Goal: Task Accomplishment & Management: Manage account settings

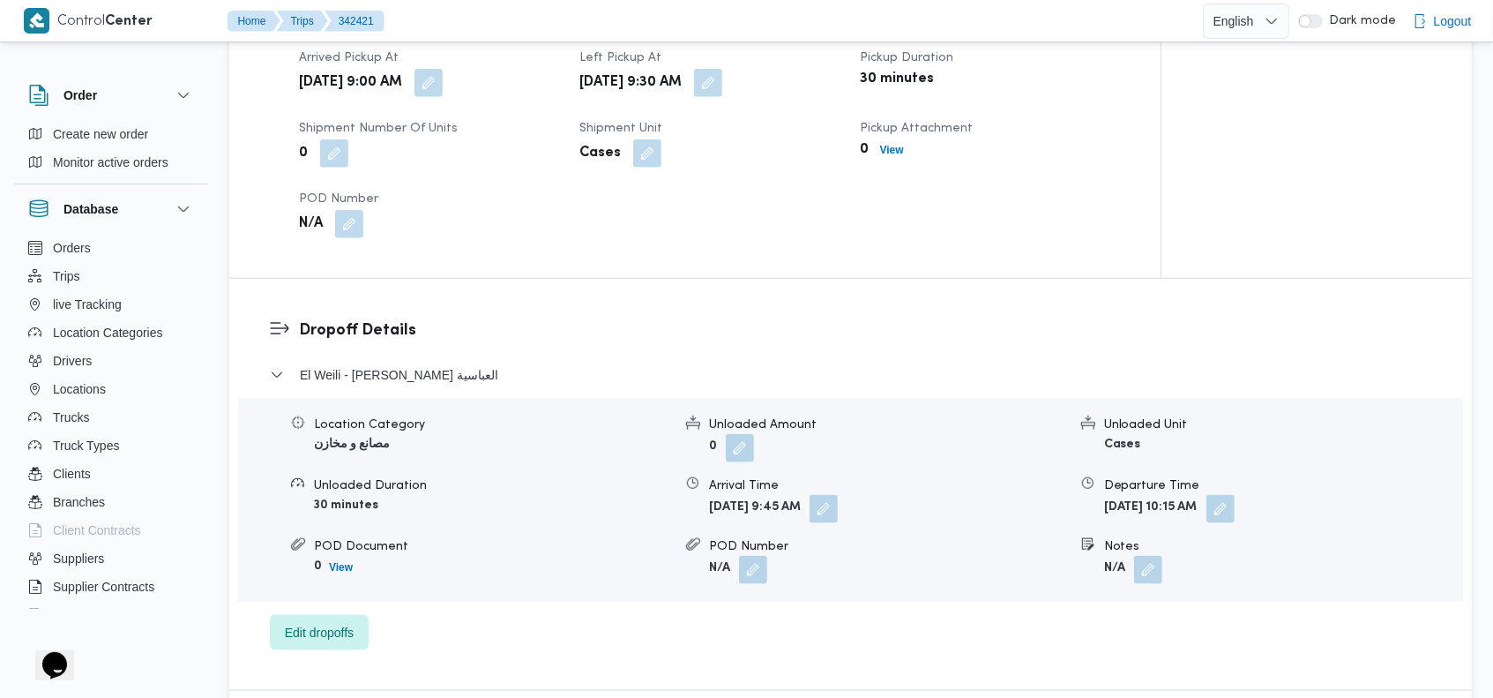
scroll to position [1185, 0]
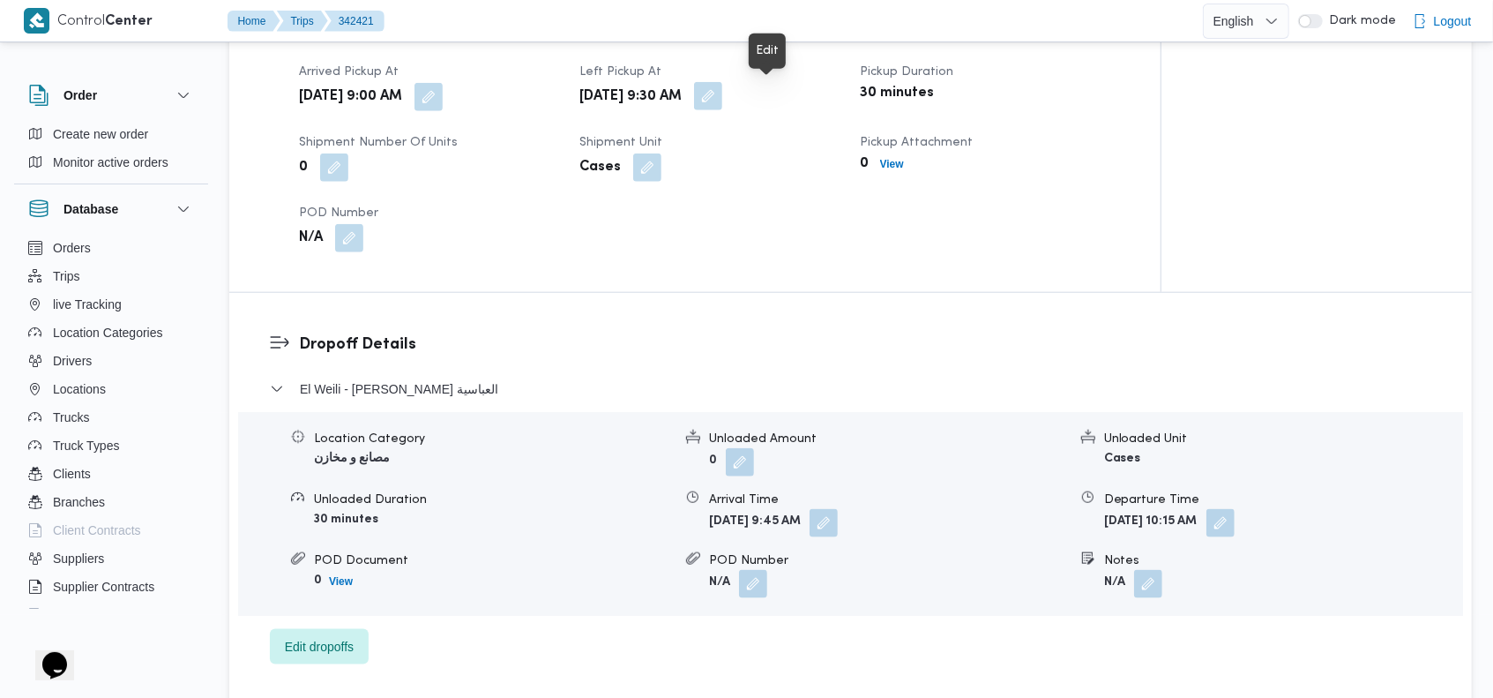
click at [722, 102] on button "button" at bounding box center [708, 96] width 28 height 28
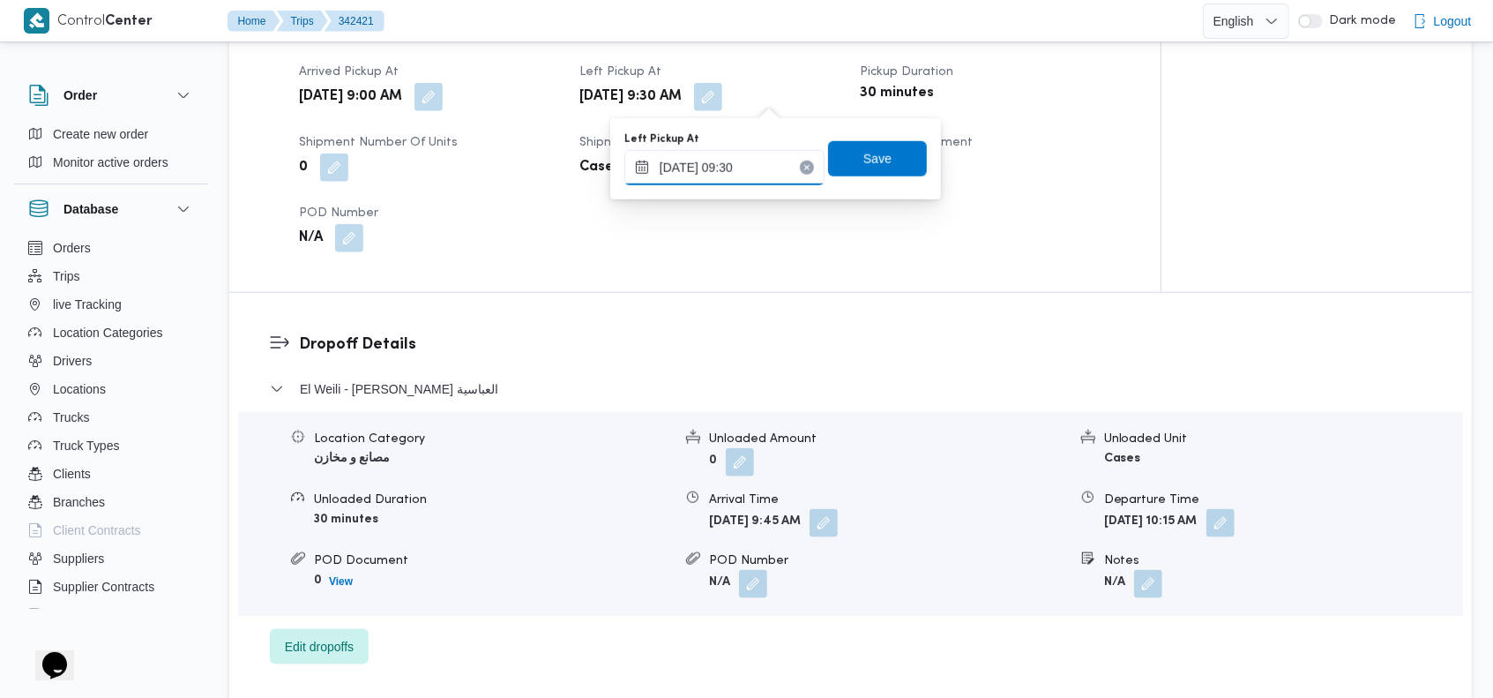
click at [745, 173] on input "[DATE] 09:30" at bounding box center [725, 167] width 200 height 35
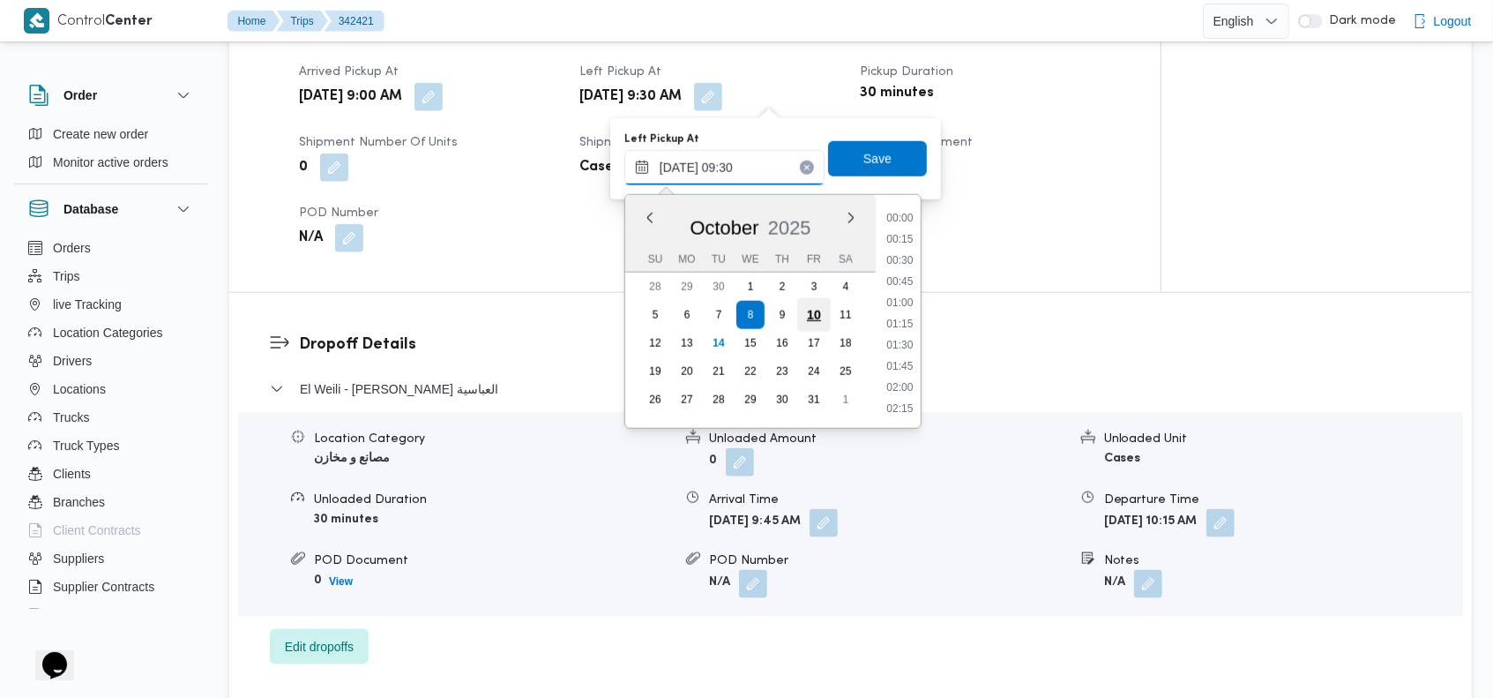
scroll to position [698, 0]
click at [910, 306] on li "09:15" at bounding box center [899, 304] width 41 height 18
type input "[DATE] 09:15"
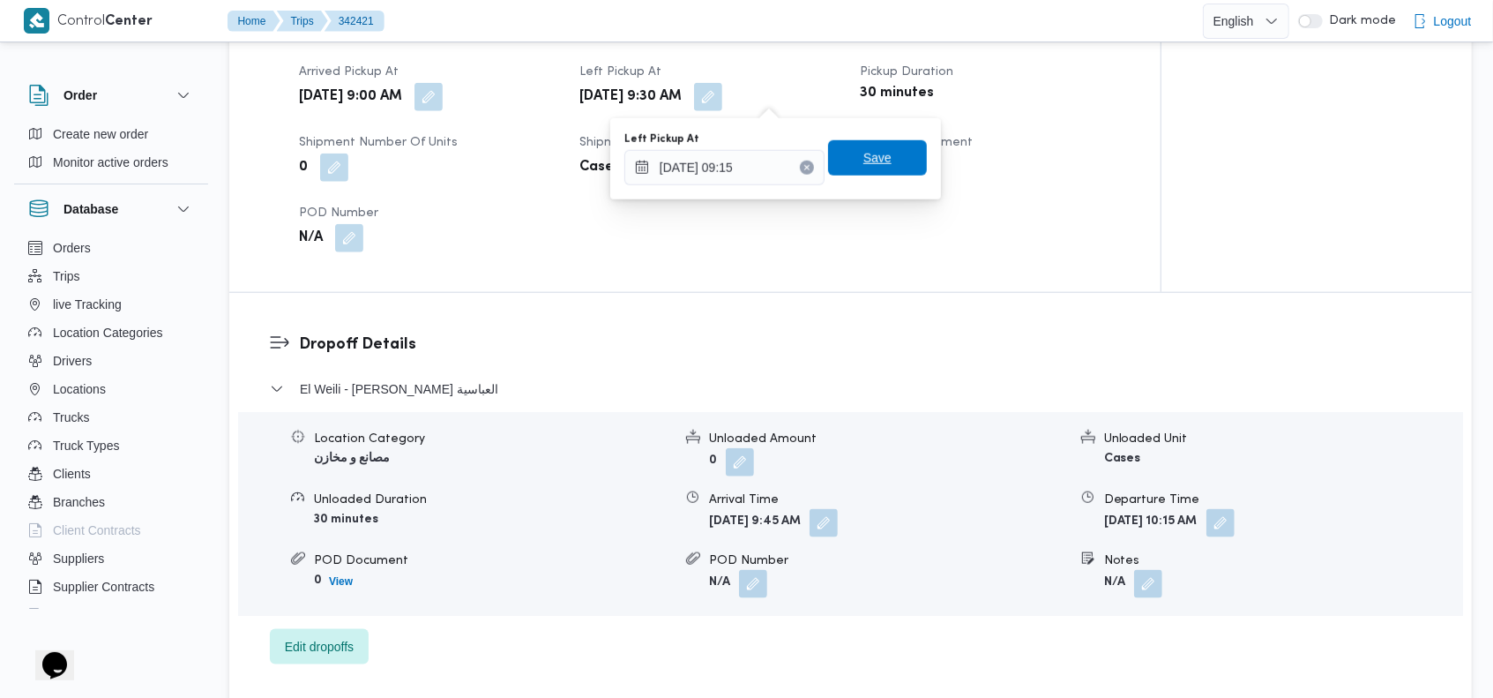
click at [864, 161] on span "Save" at bounding box center [878, 157] width 28 height 21
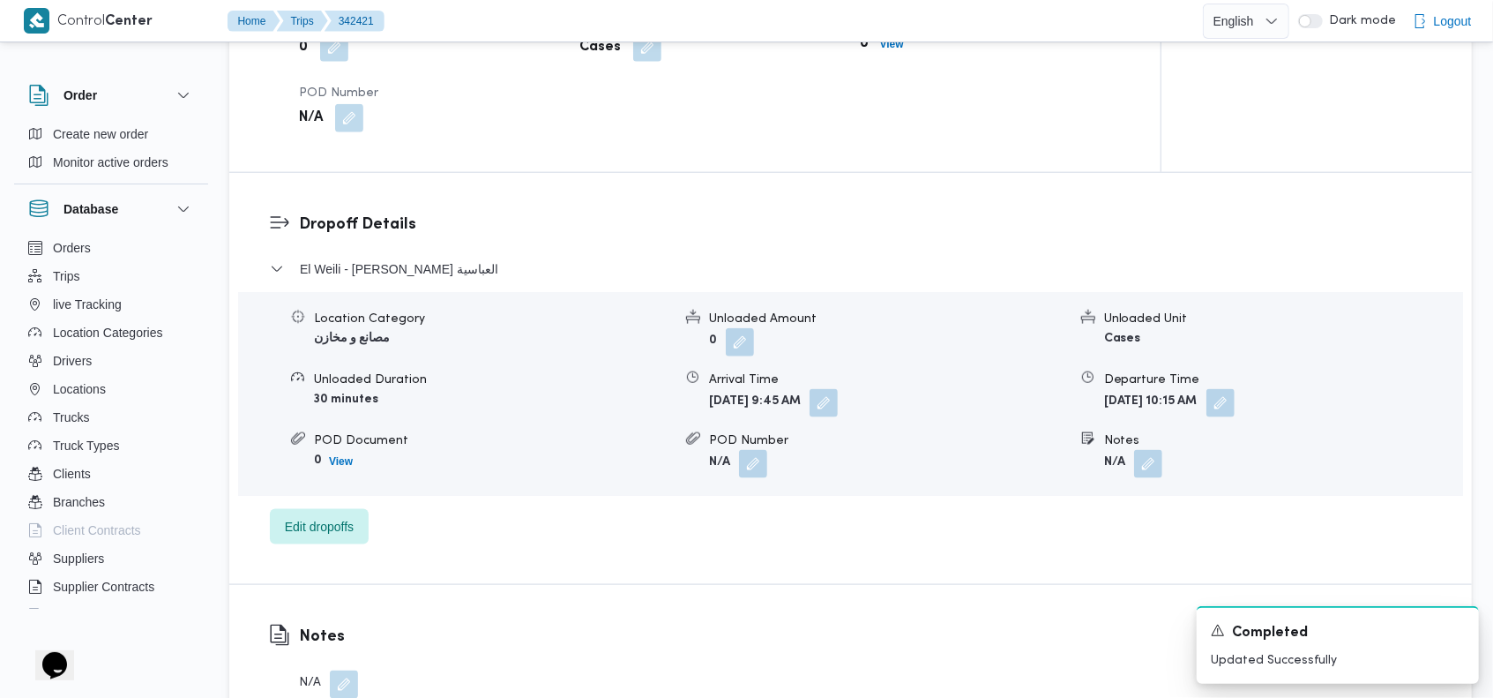
scroll to position [1315, 0]
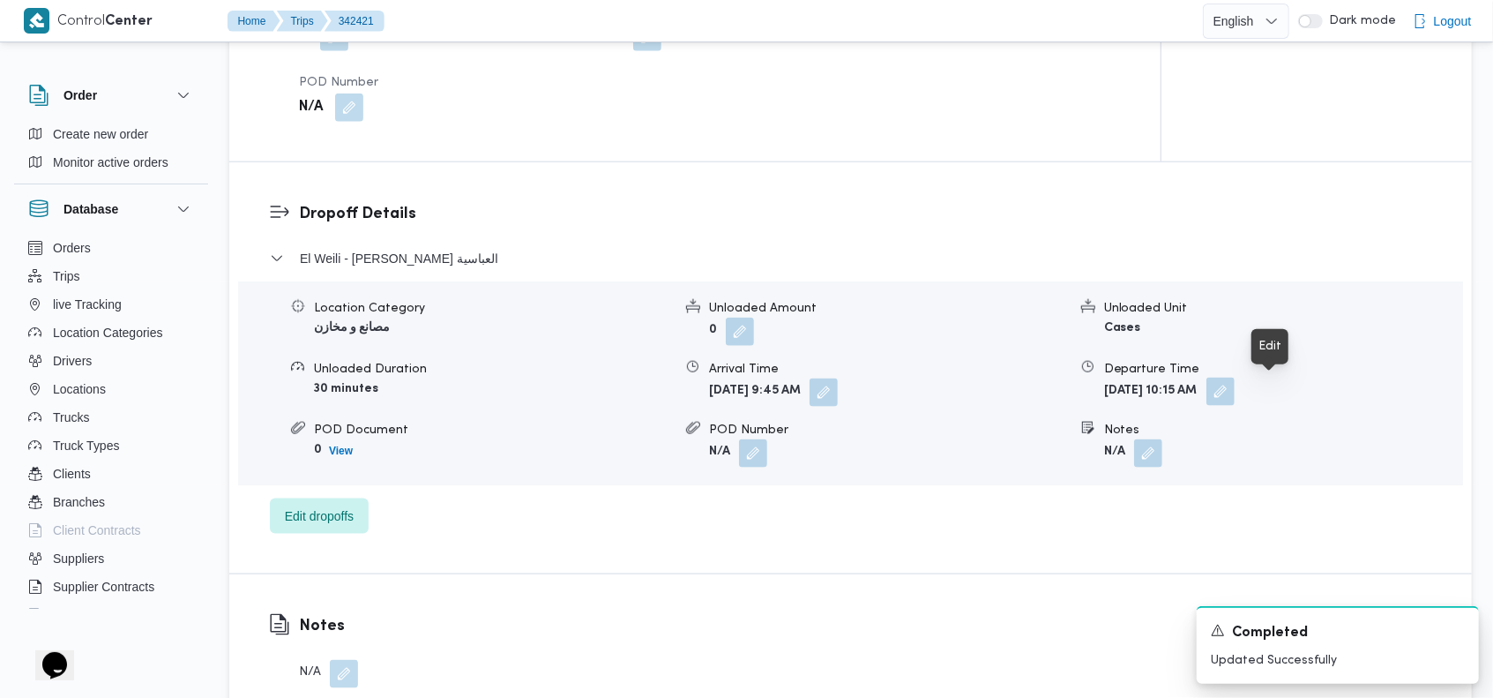
click at [1235, 387] on button "button" at bounding box center [1221, 392] width 28 height 28
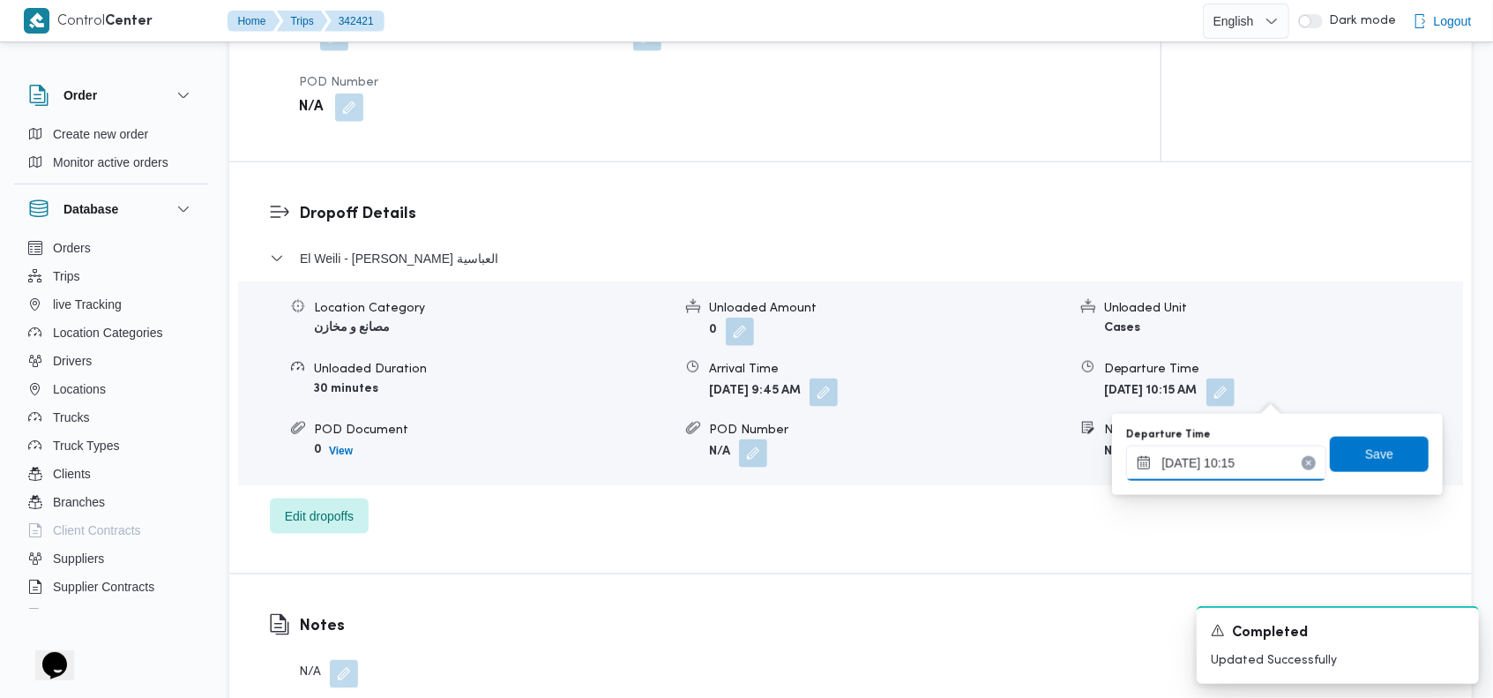
click at [1222, 460] on input "[DATE] 10:15" at bounding box center [1226, 462] width 200 height 35
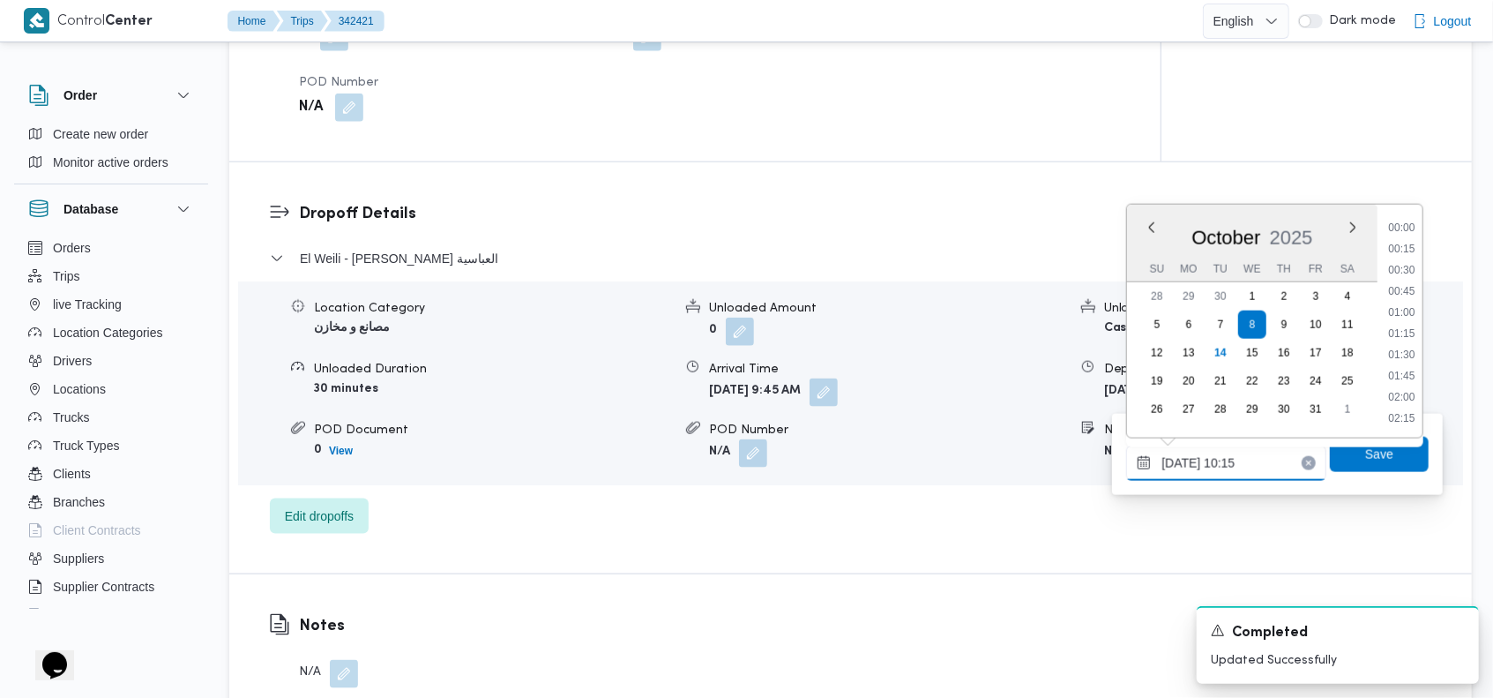
scroll to position [761, 0]
click at [1399, 355] on li "10:30" at bounding box center [1402, 356] width 41 height 18
type input "[DATE] 10:30"
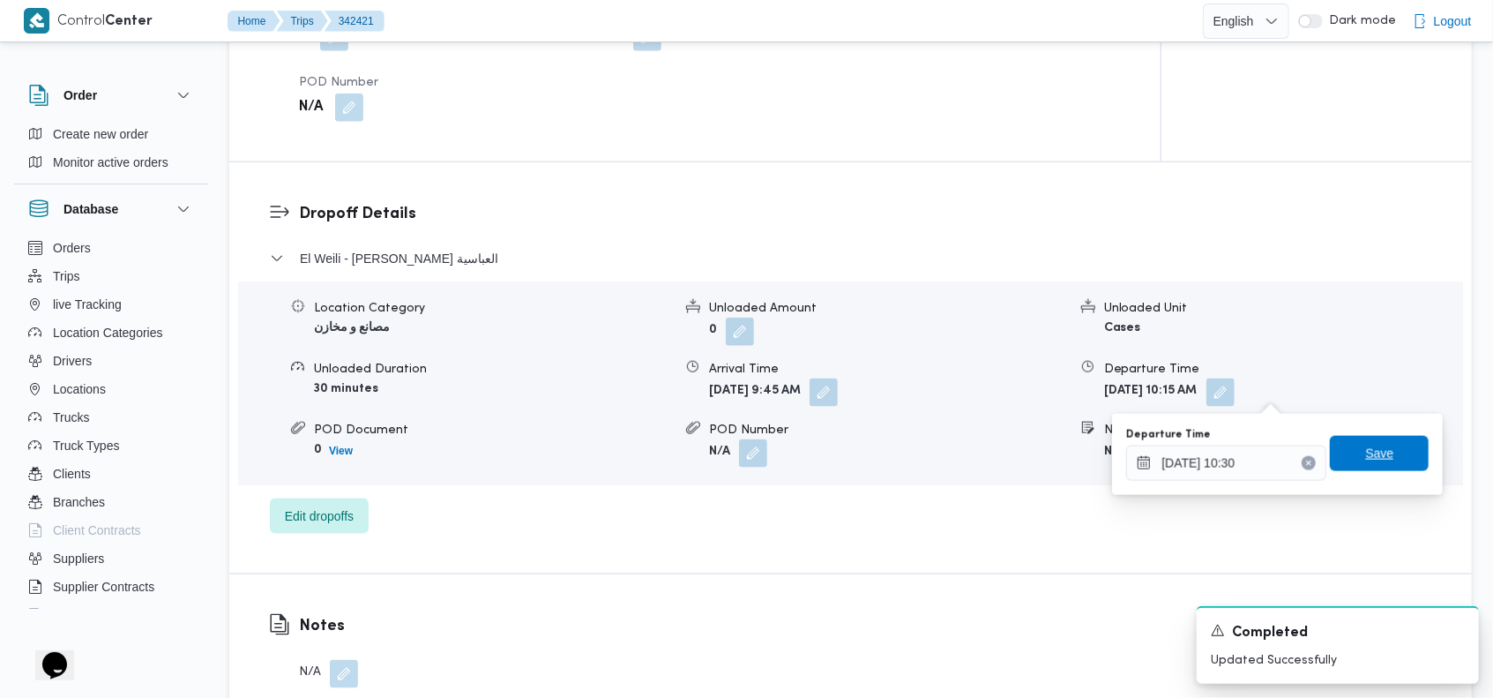
click at [1366, 453] on span "Save" at bounding box center [1379, 453] width 28 height 21
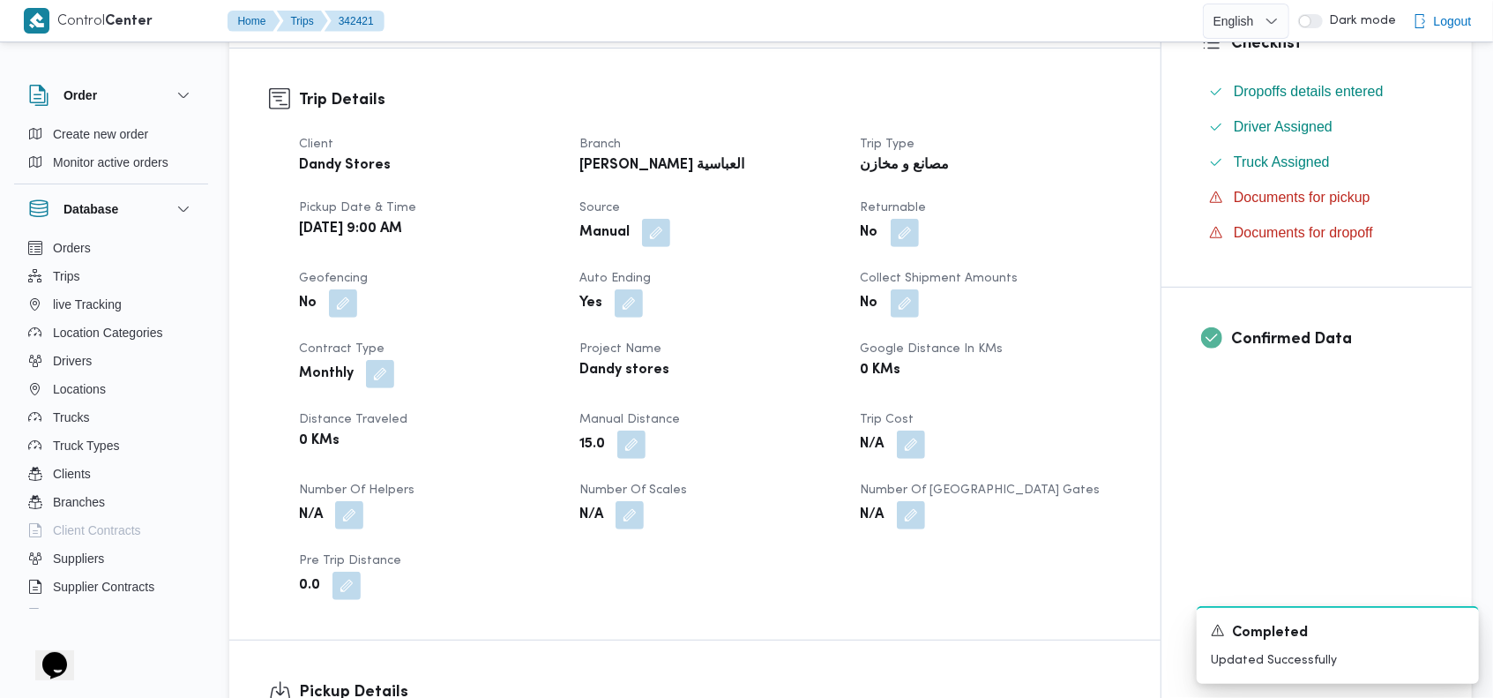
scroll to position [0, 0]
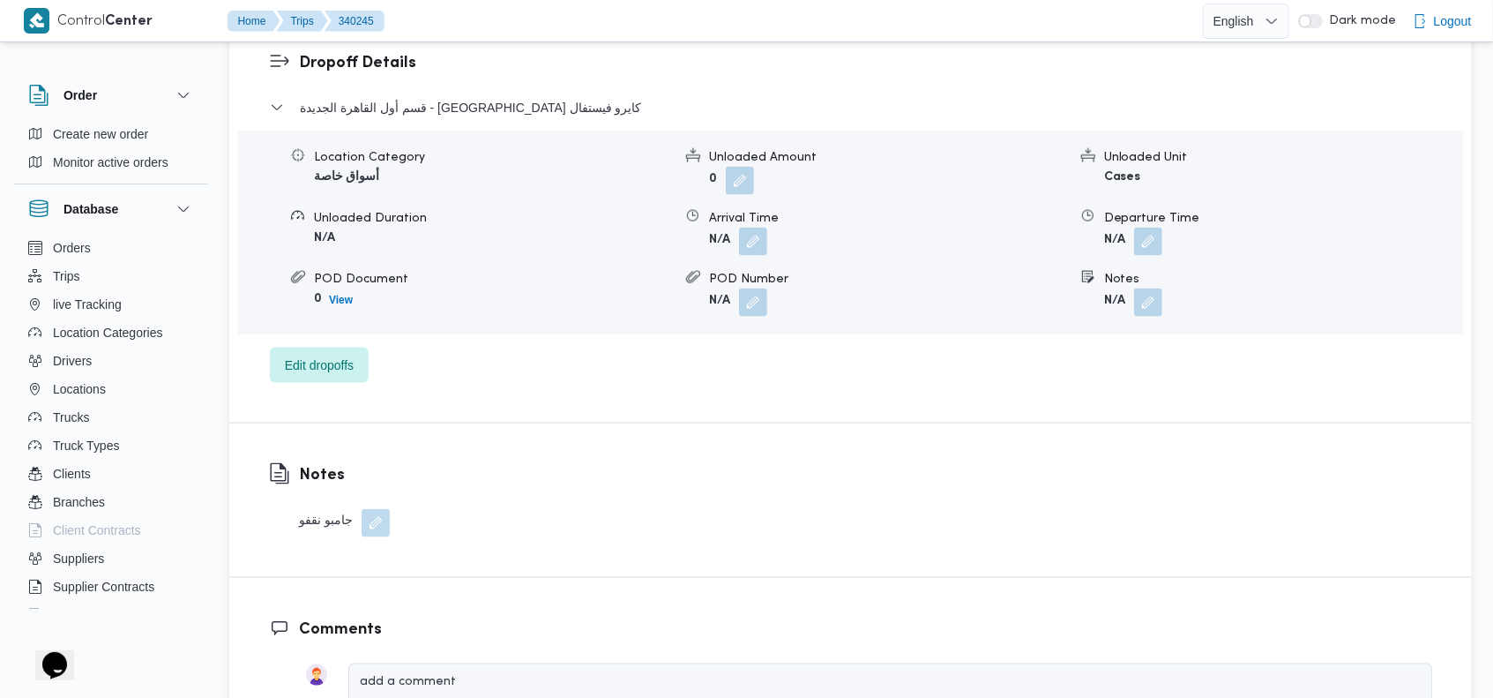
scroll to position [1560, 0]
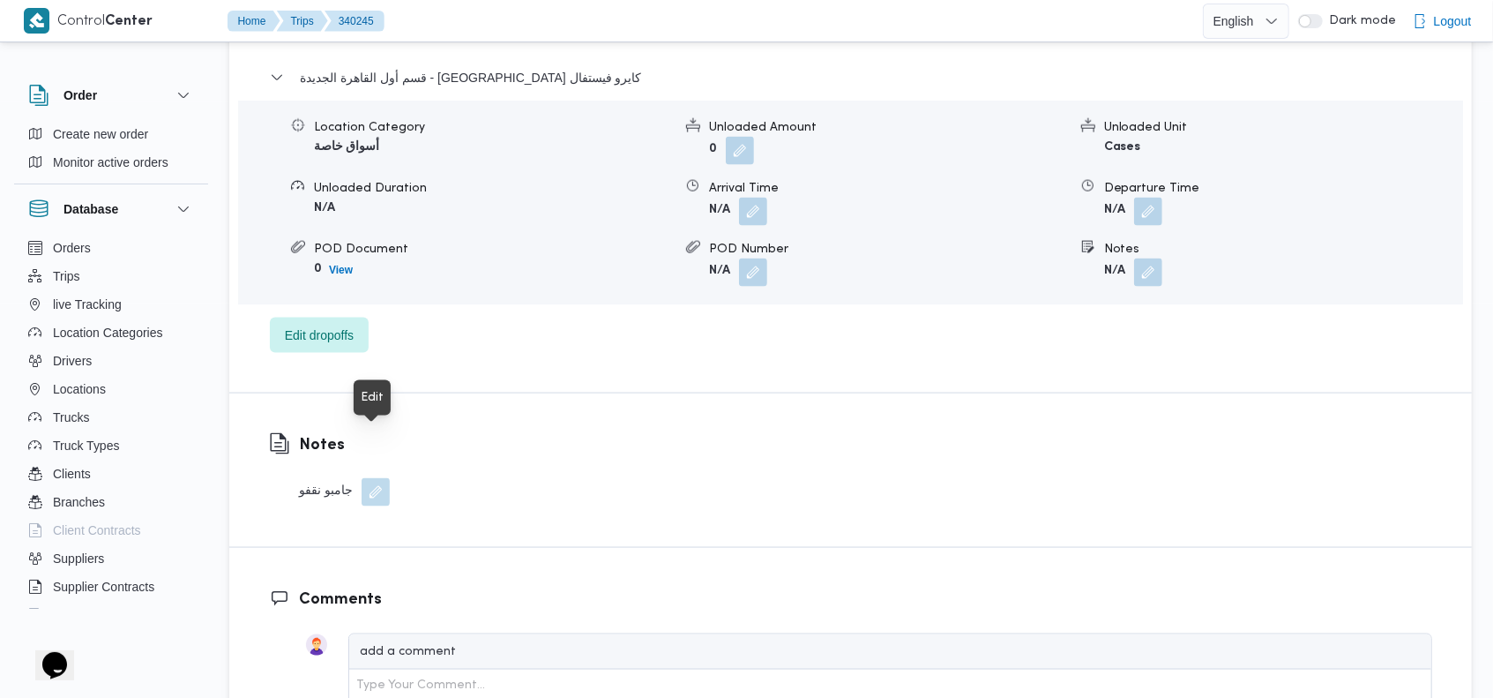
click at [381, 478] on button "button" at bounding box center [376, 492] width 28 height 28
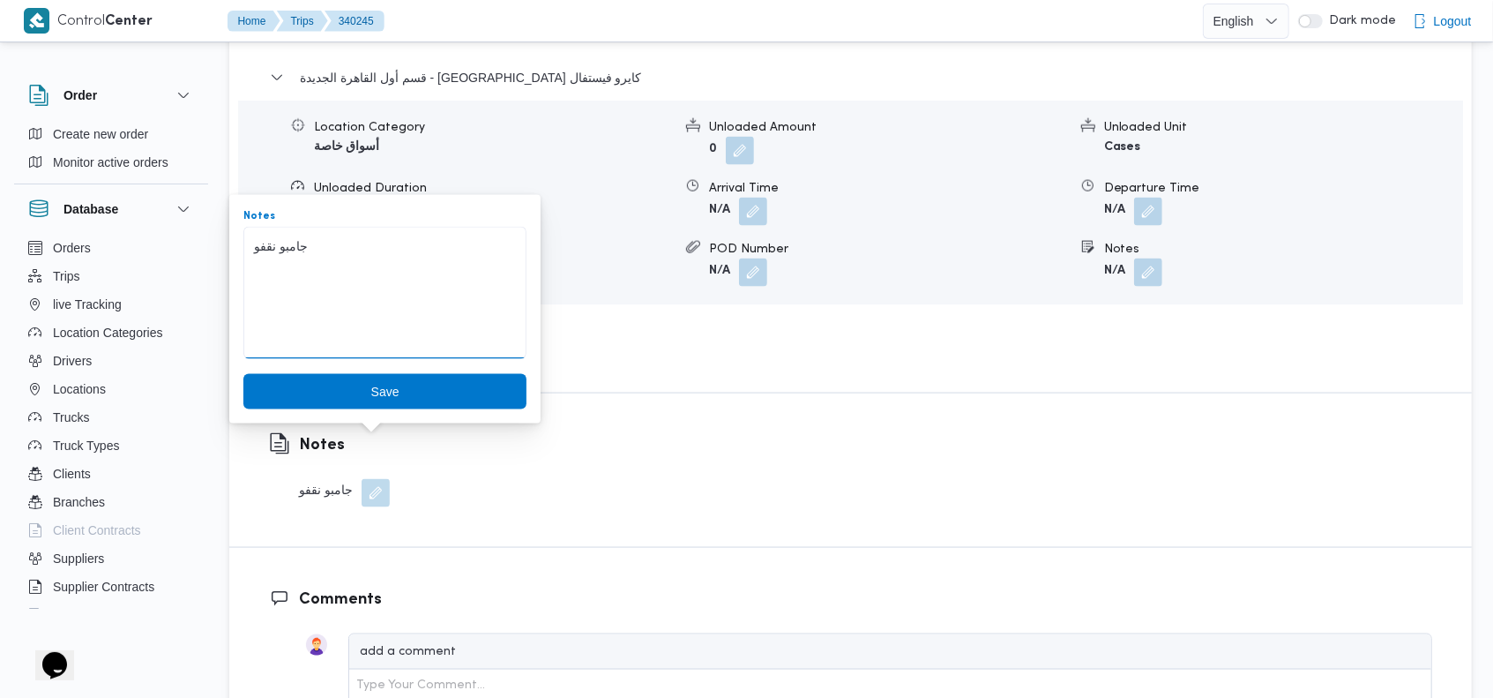
drag, startPoint x: 279, startPoint y: 248, endPoint x: 228, endPoint y: 258, distance: 52.2
click at [289, 250] on textarea "جامبو نقفو" at bounding box center [384, 293] width 283 height 132
type textarea "جامبو مقفول"
click at [342, 385] on span "Save" at bounding box center [384, 390] width 283 height 35
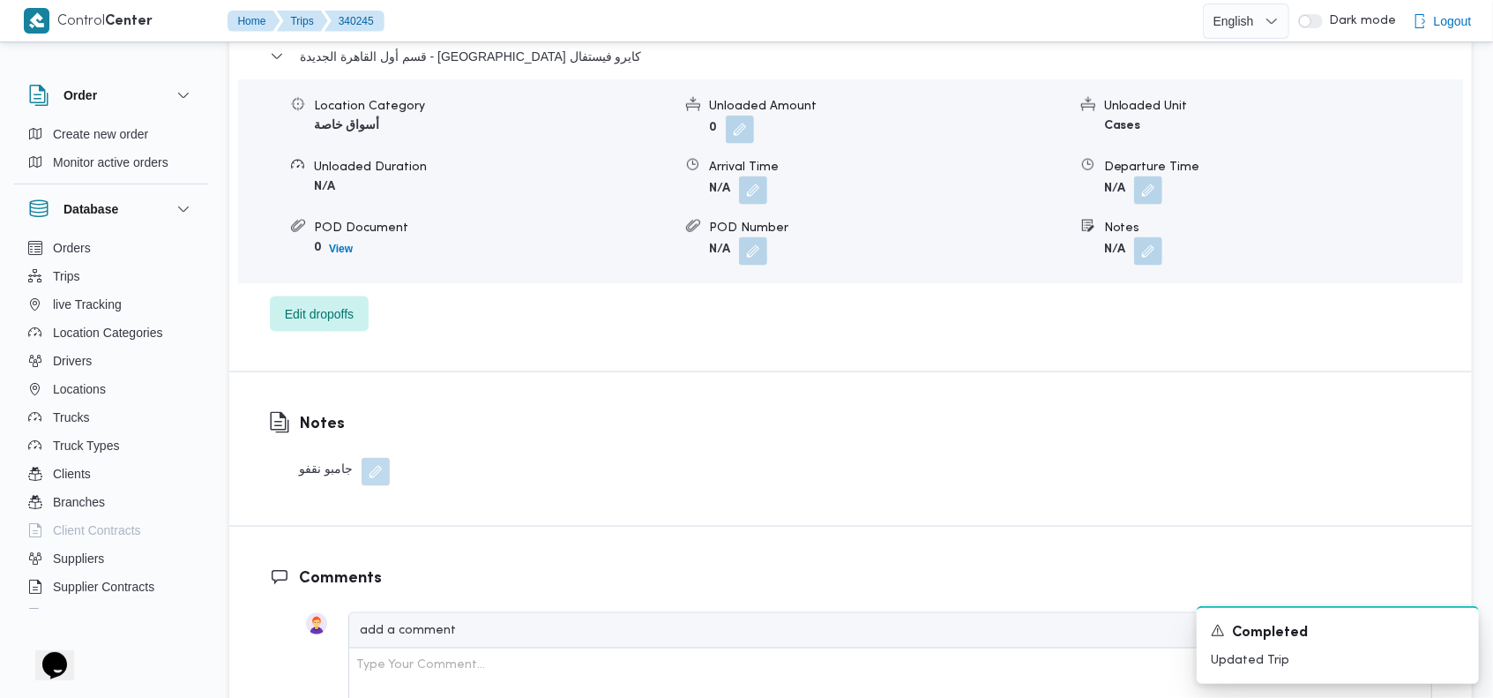
scroll to position [1564, 0]
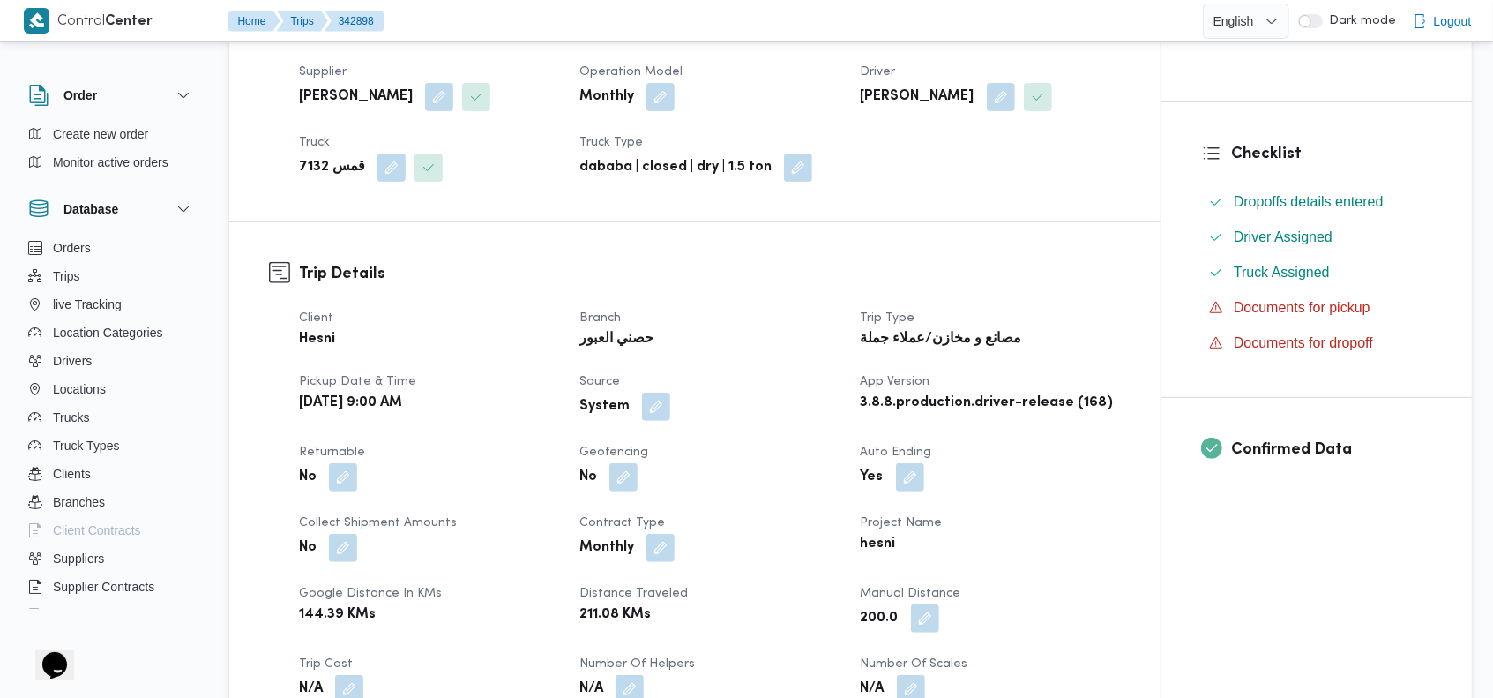
scroll to position [376, 0]
